Goal: Transaction & Acquisition: Purchase product/service

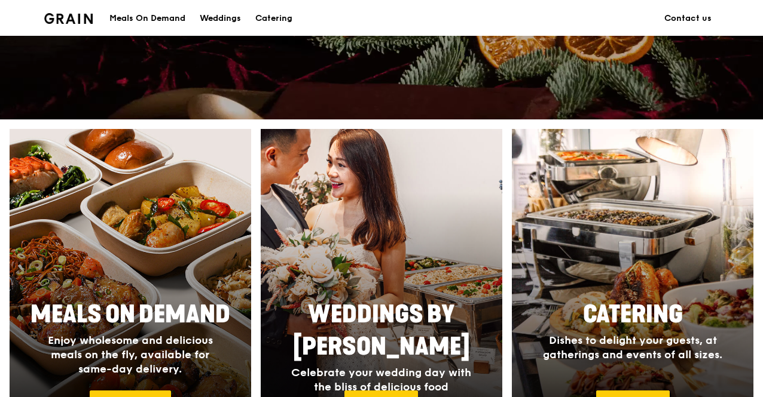
scroll to position [478, 0]
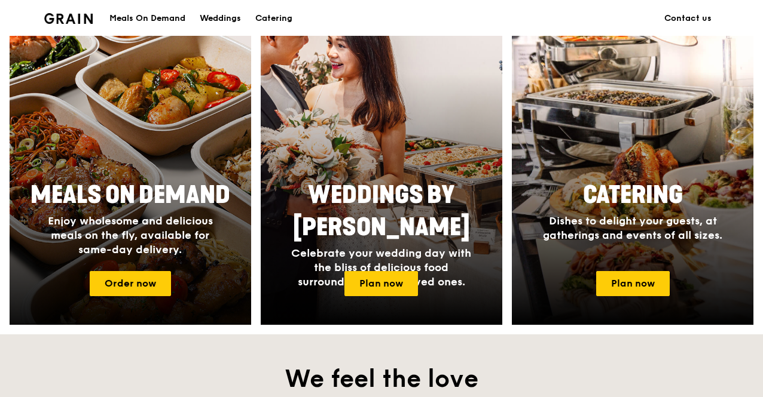
click at [164, 172] on div at bounding box center [130, 167] width 265 height 347
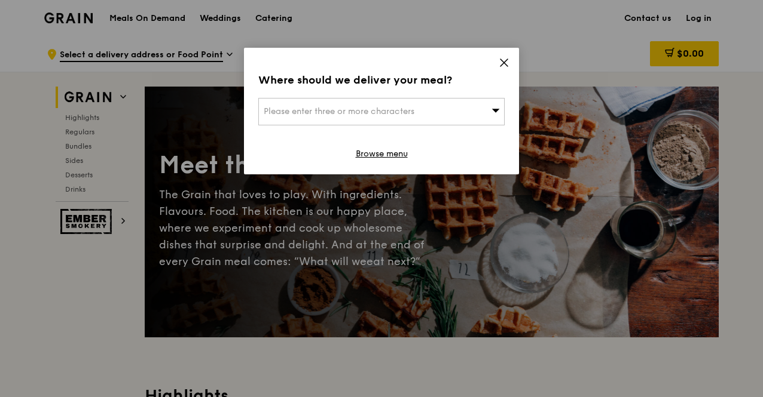
click at [466, 109] on div "Please enter three or more characters" at bounding box center [381, 111] width 246 height 27
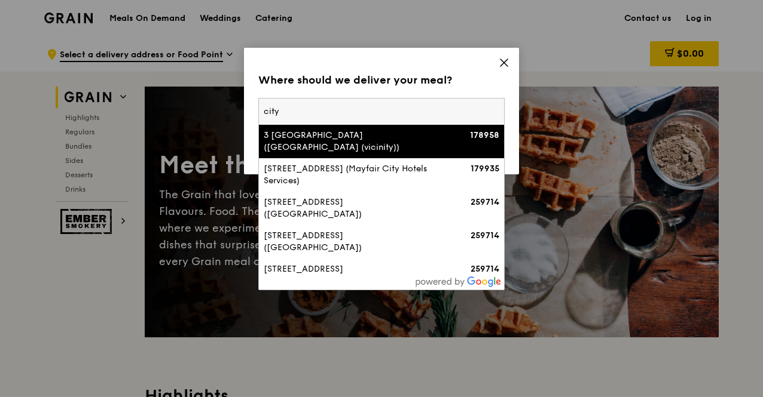
type input "city"
click at [418, 127] on li "3 [GEOGRAPHIC_DATA] ([GEOGRAPHIC_DATA] (vicinity)) 178958" at bounding box center [381, 141] width 245 height 33
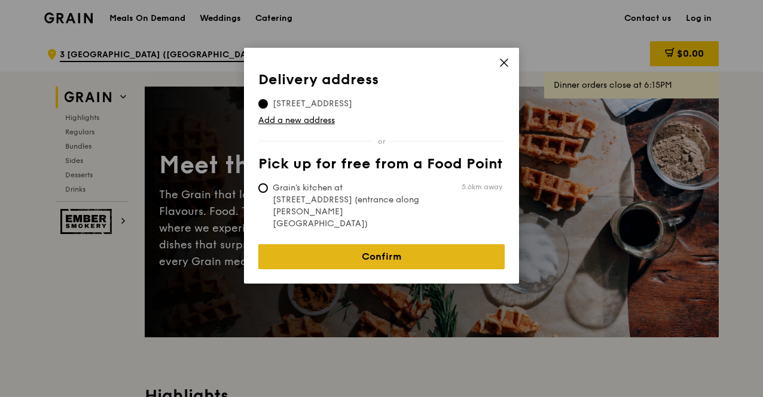
click at [411, 244] on link "Confirm" at bounding box center [381, 256] width 246 height 25
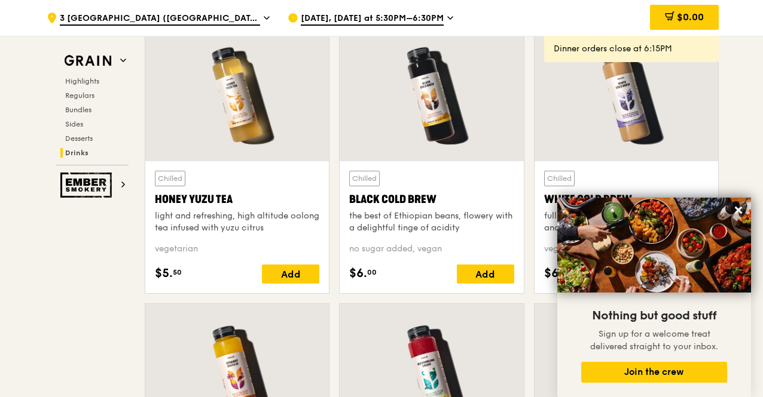
scroll to position [4602, 0]
